Goal: Task Accomplishment & Management: Use online tool/utility

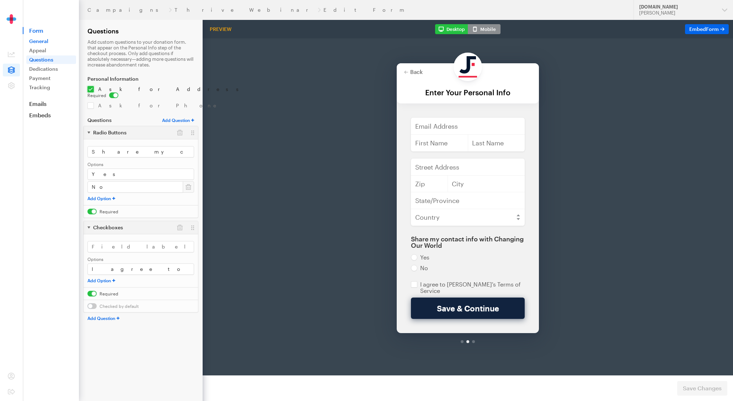
click at [47, 38] on link "General" at bounding box center [51, 41] width 50 height 9
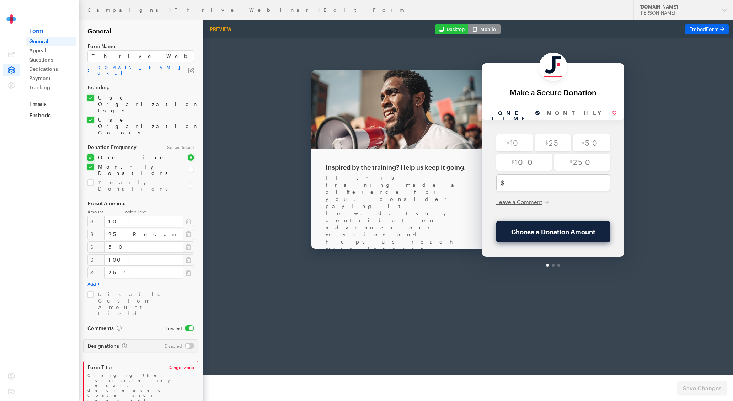
click at [193, 68] on icon "button" at bounding box center [191, 71] width 6 height 6
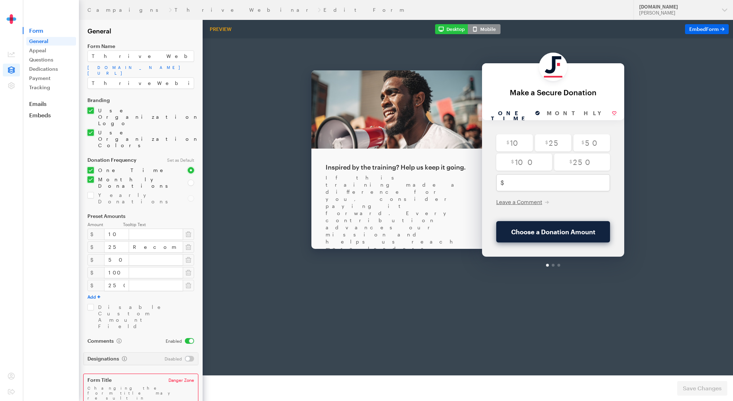
click at [215, 46] on div "Back About this Fundraiser Back Inspired by the training? Help us keep it going…" at bounding box center [468, 145] width 530 height 250
click at [164, 65] on link "app.giveforms.com/forms/justfund/ThriveWebinar" at bounding box center [140, 70] width 107 height 11
